Goal: Navigation & Orientation: Find specific page/section

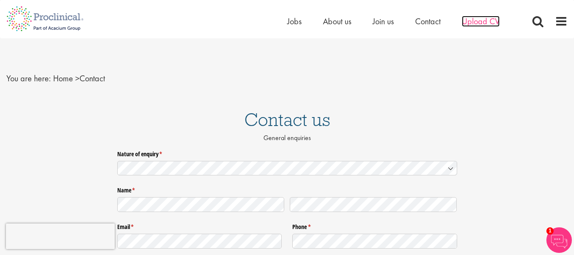
click at [483, 20] on span "Upload CV" at bounding box center [481, 21] width 38 height 11
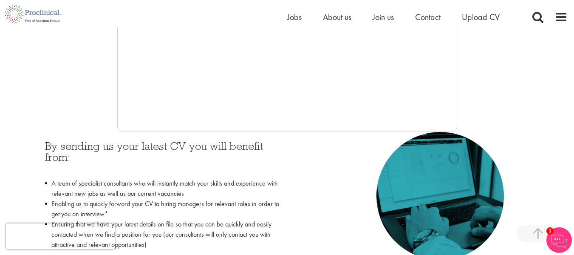
scroll to position [255, 0]
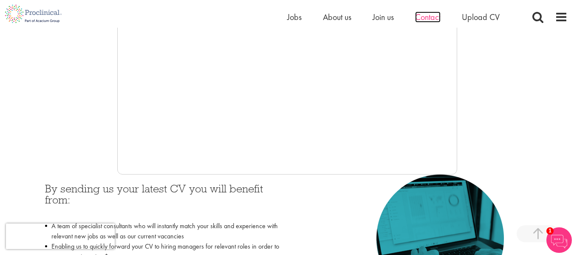
click at [432, 18] on span "Contact" at bounding box center [428, 16] width 26 height 11
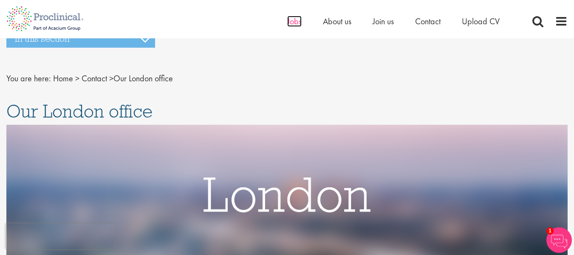
click at [298, 24] on span "Jobs" at bounding box center [294, 21] width 14 height 11
